Goal: Communication & Community: Connect with others

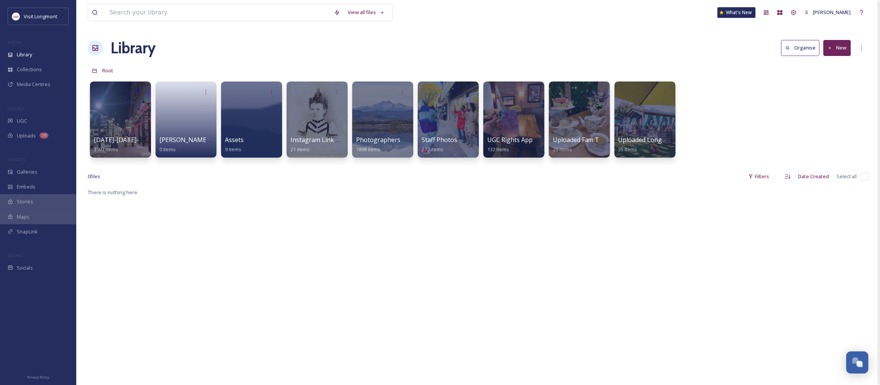
scroll to position [82, 0]
click at [39, 58] on div "Library" at bounding box center [38, 54] width 76 height 15
click at [23, 123] on span "UGC" at bounding box center [22, 120] width 10 height 7
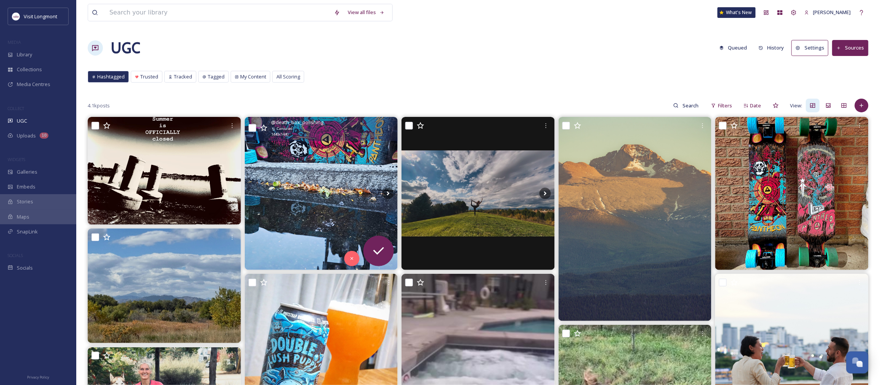
click at [278, 260] on img at bounding box center [321, 193] width 153 height 153
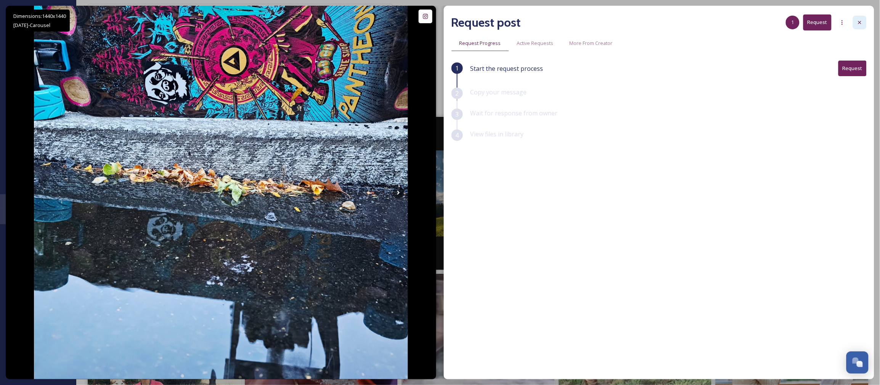
click at [862, 22] on icon at bounding box center [860, 22] width 6 height 6
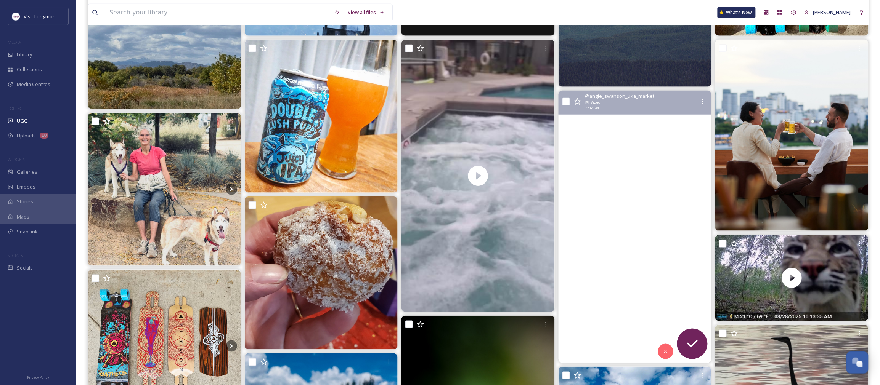
scroll to position [238, 0]
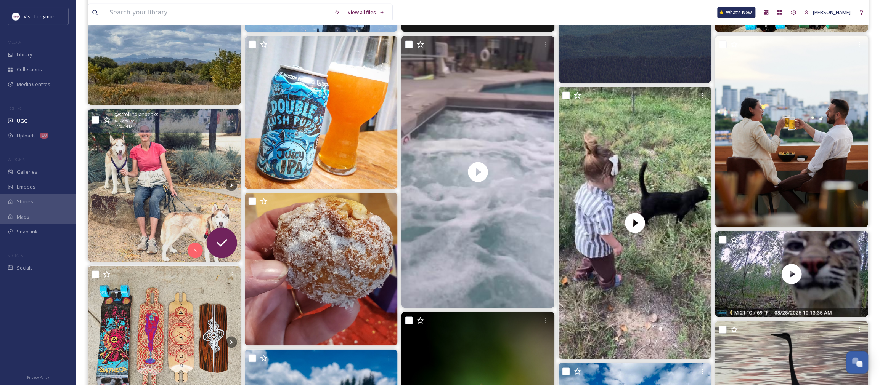
click at [165, 187] on img at bounding box center [164, 185] width 153 height 153
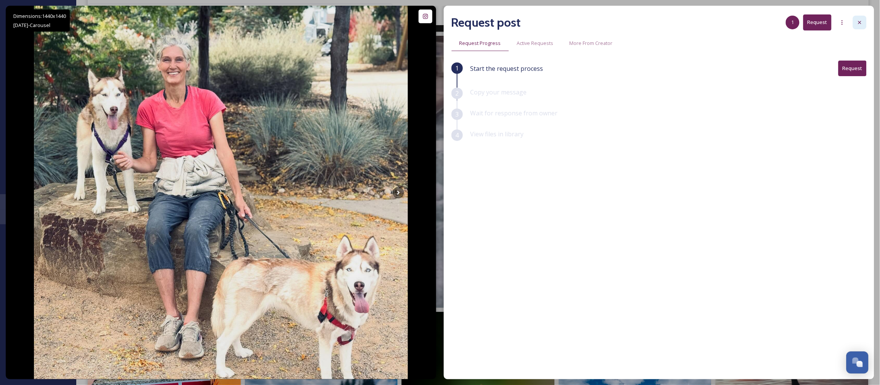
click at [864, 22] on div at bounding box center [860, 23] width 14 height 14
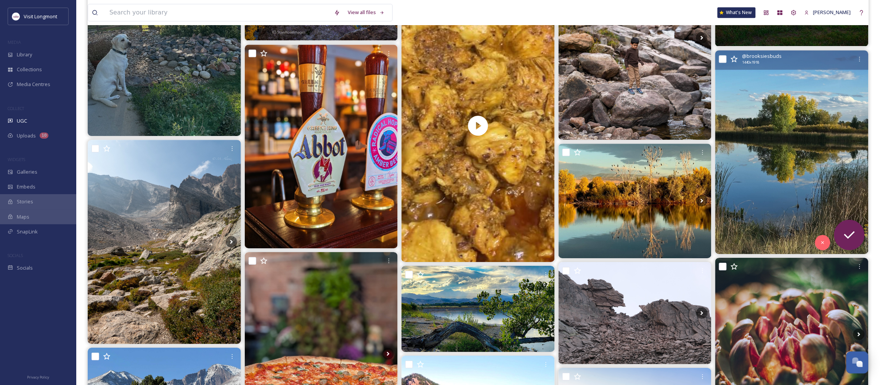
scroll to position [858, 0]
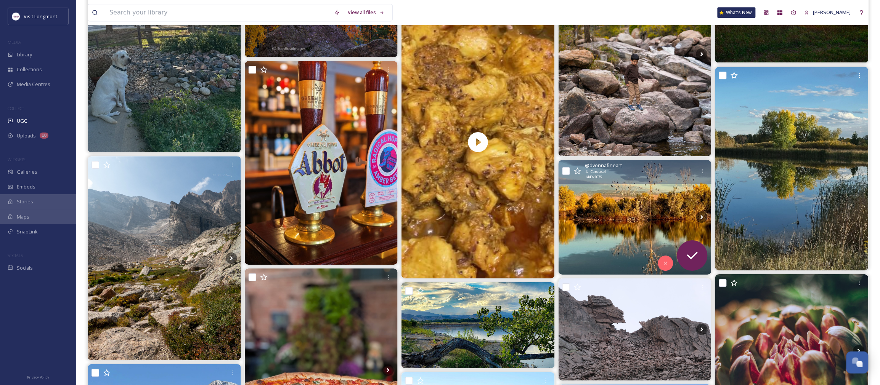
click at [635, 209] on img at bounding box center [635, 217] width 153 height 115
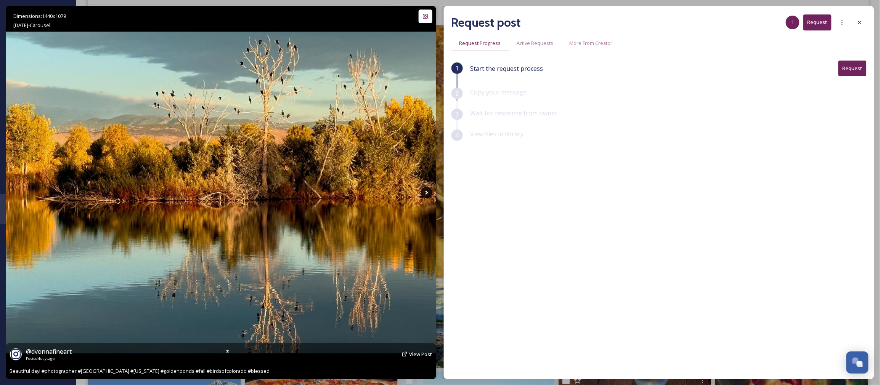
click at [423, 191] on icon at bounding box center [426, 192] width 11 height 11
click at [424, 193] on icon at bounding box center [426, 192] width 11 height 11
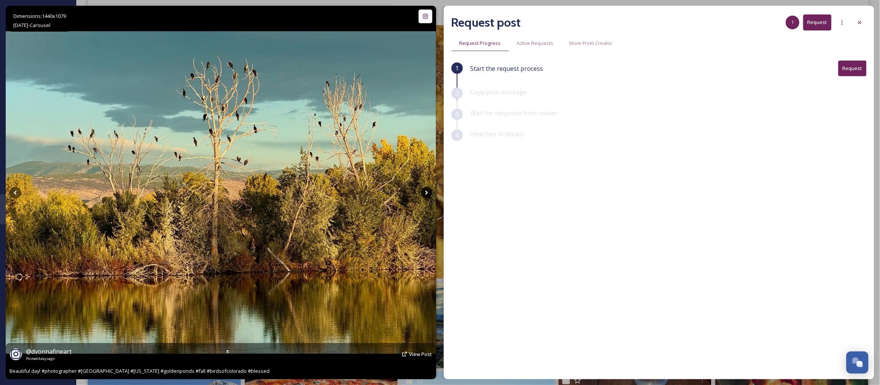
click at [424, 193] on icon at bounding box center [426, 192] width 11 height 11
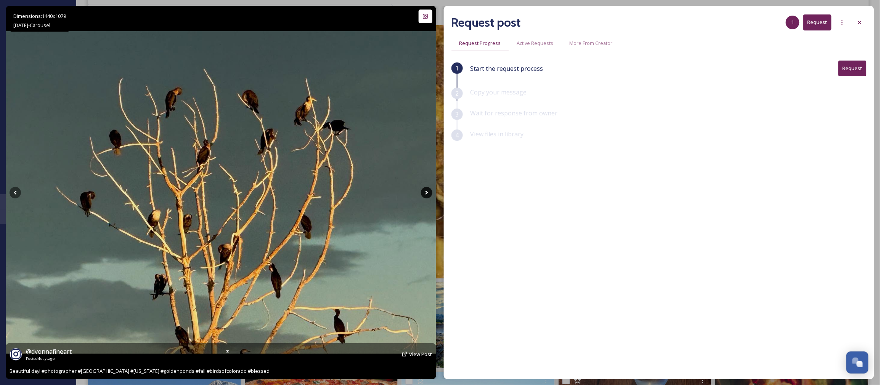
click at [424, 193] on icon at bounding box center [426, 192] width 11 height 11
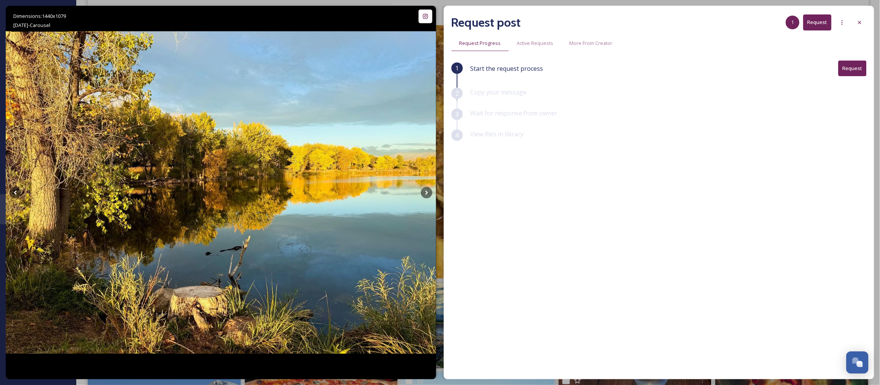
click at [855, 70] on button "Request" at bounding box center [852, 69] width 28 height 16
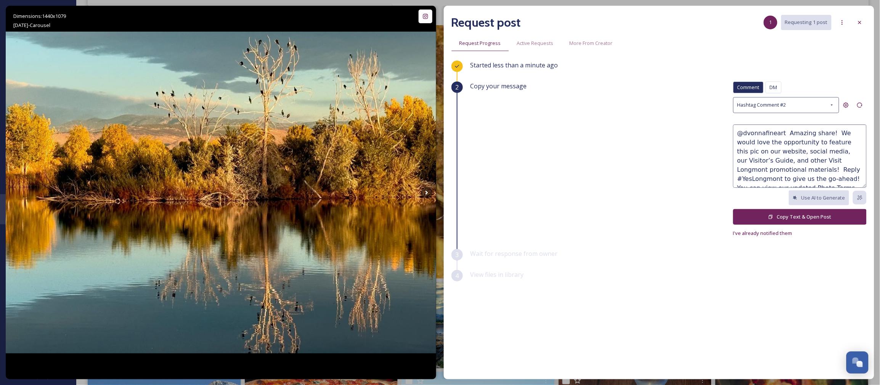
click at [806, 218] on button "Copy Text & Open Post" at bounding box center [799, 217] width 133 height 16
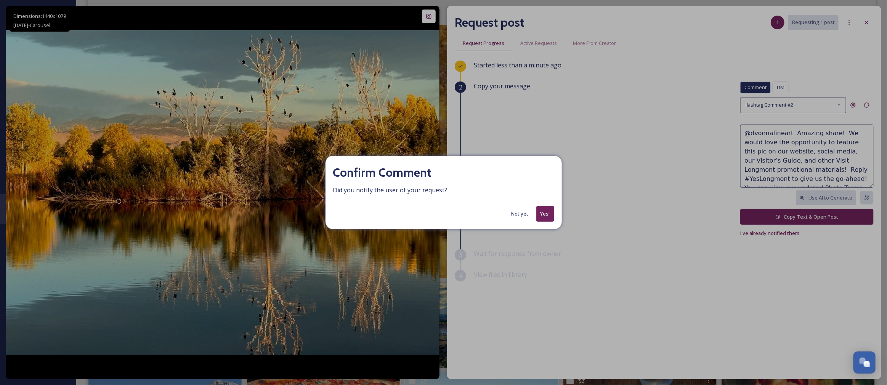
click at [520, 215] on button "Not yet" at bounding box center [520, 214] width 25 height 15
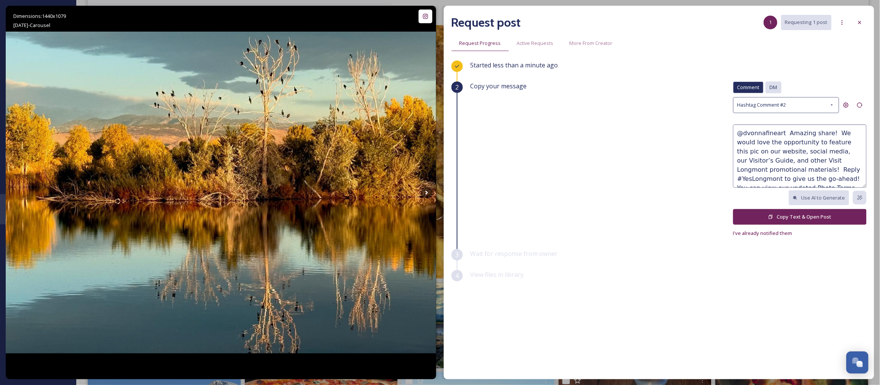
click at [773, 84] on span "DM" at bounding box center [774, 87] width 8 height 7
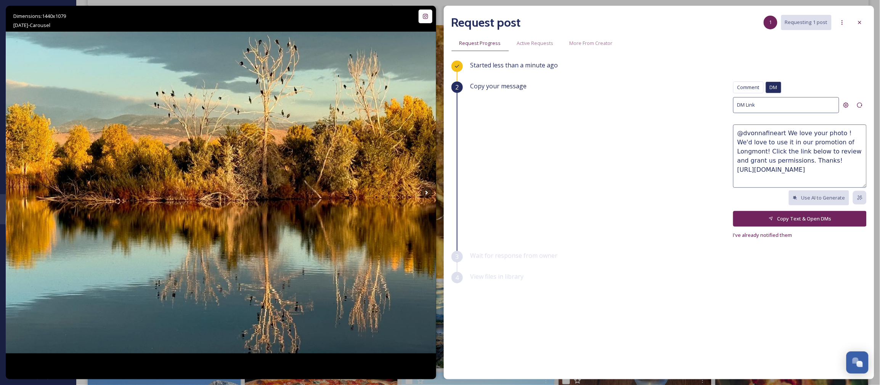
click at [789, 140] on textarea "@dvonnafineart We love your photo ! We'd love to use it in our promotion of Lon…" at bounding box center [799, 156] width 133 height 63
drag, startPoint x: 853, startPoint y: 173, endPoint x: 713, endPoint y: 126, distance: 147.8
click at [713, 126] on div "Copy your message Comment DM Comment DM DM Link @dvonnafineart We love your pho…" at bounding box center [668, 161] width 396 height 158
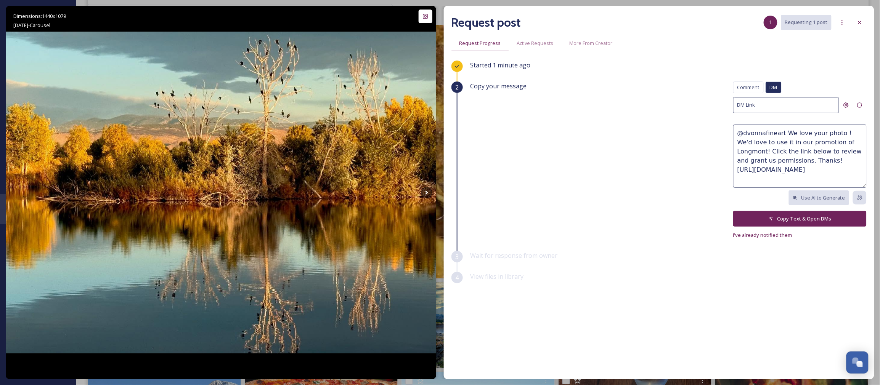
click at [683, 233] on div "Copy your message Comment DM Comment DM DM Link @dvonnafineart We love your pho…" at bounding box center [668, 161] width 396 height 158
click at [820, 71] on div "Started 1 minute ago" at bounding box center [668, 71] width 396 height 21
click at [525, 78] on div "Started 1 minute ago" at bounding box center [668, 71] width 396 height 21
click at [755, 177] on textarea "@dvonnafineart We love your photo ! We'd love to use it in our promotion of Lon…" at bounding box center [799, 156] width 133 height 63
click at [778, 218] on button "Copy Text & Open DMs" at bounding box center [799, 219] width 133 height 16
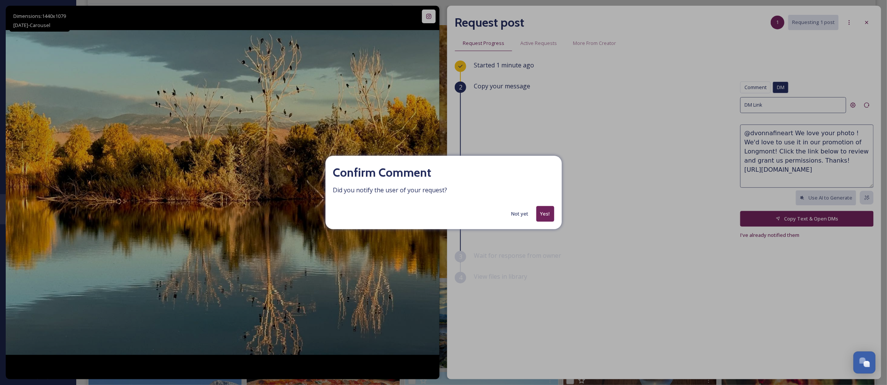
click at [551, 215] on button "Yes!" at bounding box center [545, 214] width 18 height 16
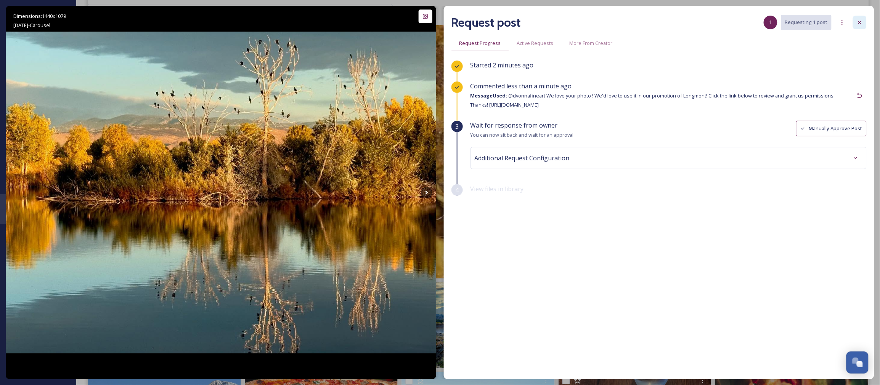
click at [859, 25] on icon at bounding box center [860, 22] width 6 height 6
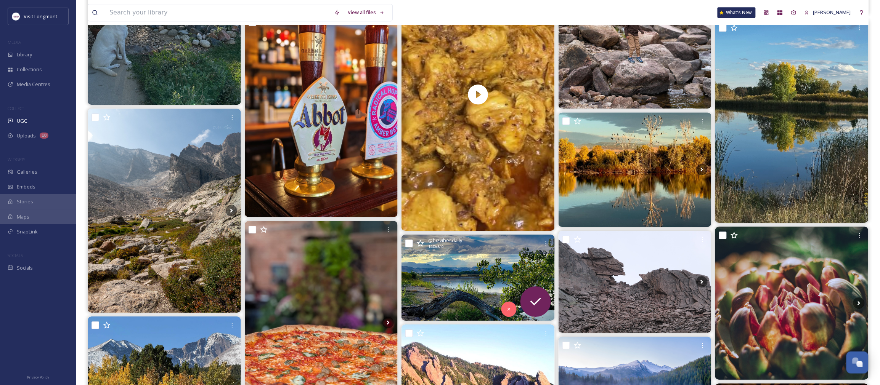
scroll to position [1048, 0]
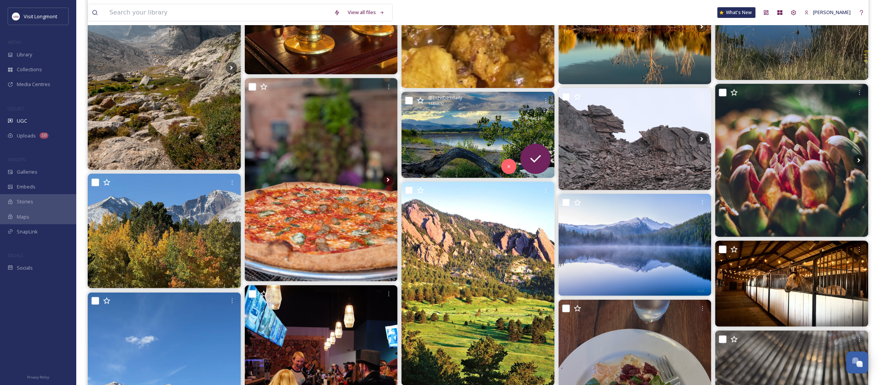
click at [448, 137] on img at bounding box center [477, 135] width 153 height 86
